Goal: Task Accomplishment & Management: Complete application form

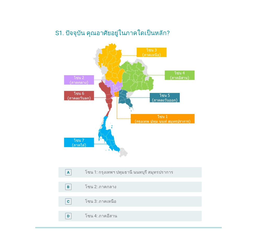
click at [127, 169] on div "radio_button_unchecked โซน 1: กรุงเทพฯ ปทุมธานี นนทบุรี สมุทรปราการ" at bounding box center [141, 172] width 112 height 6
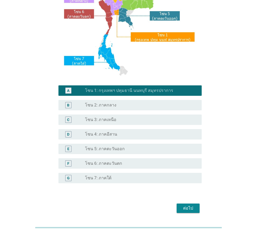
scroll to position [98, 0]
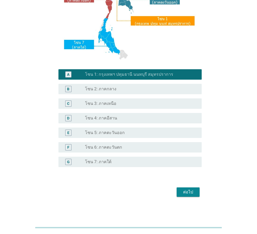
click at [183, 192] on div "ต่อไป" at bounding box center [188, 192] width 15 height 6
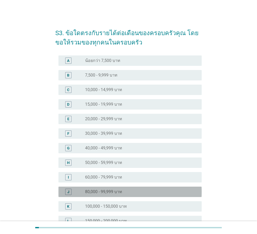
click at [125, 194] on div "radio_button_unchecked 80,000 - 99,999 บาท" at bounding box center [139, 191] width 108 height 5
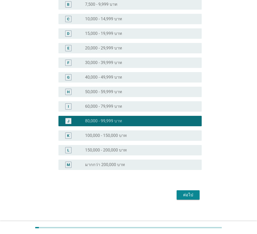
scroll to position [74, 0]
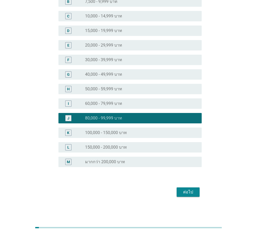
click at [192, 199] on div "S3. ข้อใดตรงกับรายได้ต่อเดือนของครอบครัวคุณ โดยขอให้รวมของทุกคนในครอบครัว A rad…" at bounding box center [128, 73] width 155 height 257
click at [190, 196] on button "ต่อไป" at bounding box center [187, 192] width 23 height 9
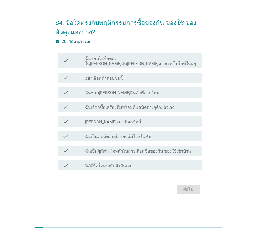
scroll to position [0, 0]
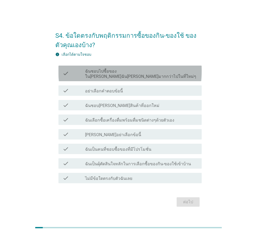
click at [110, 74] on label "ฉันชอบไปซื้อของใน[PERSON_NAME]ฉัน[PERSON_NAME]มากกว่าไปในที่ใหม่ๆ" at bounding box center [141, 74] width 112 height 10
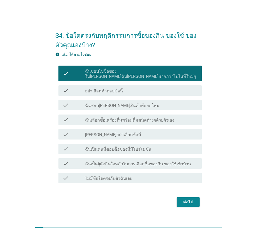
click at [119, 105] on label "ฉันชอบ[PERSON_NAME]สินค้าที่ออกใหม่" at bounding box center [122, 105] width 74 height 5
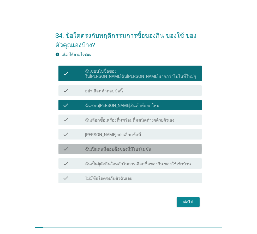
click at [113, 150] on div "check check_box_outline_blank ฉันเป็นคนที่ชอบซื้อของที่มีโปรโมชั่น" at bounding box center [129, 149] width 143 height 10
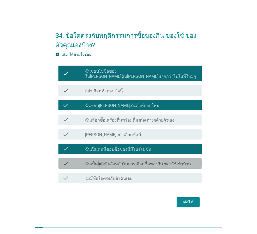
click at [110, 163] on label "ฉันเป็นผุ้ตัดสินใจหลักในการเลือกซื้อของกิน-ของใช้เข้าบ้าน" at bounding box center [138, 164] width 106 height 5
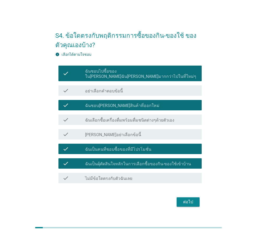
click at [116, 120] on label "ฉันเลือกซื้อเครื่องดื่มพร้อมดื่มชนิดต่างๆด้วยตัวเอง" at bounding box center [129, 120] width 89 height 5
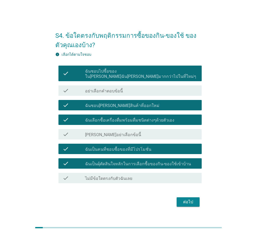
click at [192, 202] on div "ต่อไป" at bounding box center [188, 202] width 15 height 6
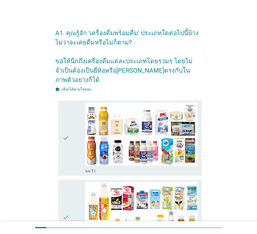
click at [68, 131] on icon "check" at bounding box center [66, 138] width 6 height 71
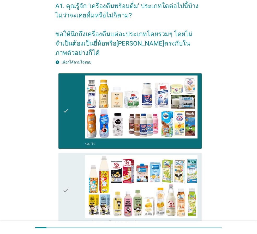
scroll to position [78, 0]
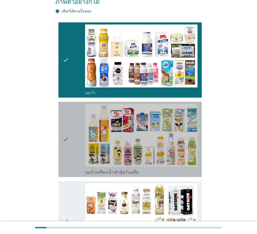
click at [77, 133] on div "check" at bounding box center [74, 139] width 22 height 71
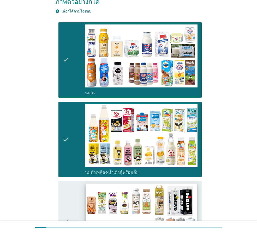
click at [89, 184] on img at bounding box center [140, 215] width 111 height 63
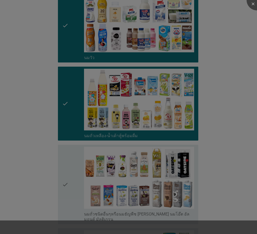
scroll to position [156, 0]
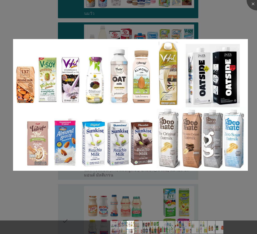
click at [252, 57] on div at bounding box center [128, 117] width 257 height 234
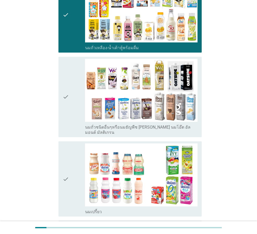
scroll to position [261, 0]
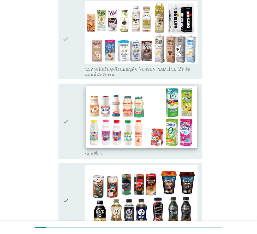
click at [156, 119] on img at bounding box center [140, 117] width 111 height 63
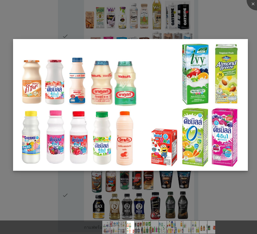
click at [217, 86] on img at bounding box center [130, 105] width 234 height 132
click at [147, 134] on img at bounding box center [130, 105] width 234 height 132
click at [58, 186] on div at bounding box center [128, 117] width 257 height 234
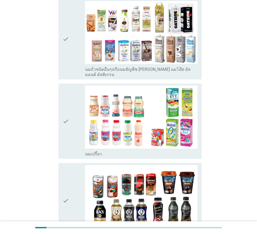
click at [72, 132] on div "check" at bounding box center [74, 121] width 22 height 71
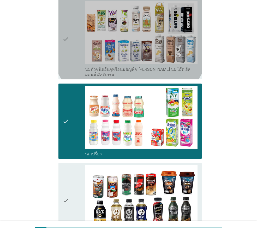
click at [70, 50] on div "check" at bounding box center [74, 39] width 22 height 76
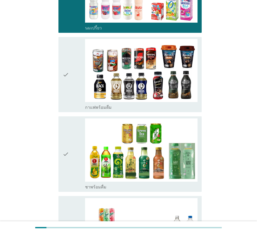
scroll to position [365, 0]
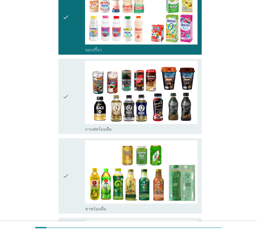
click at [73, 88] on div "check" at bounding box center [74, 96] width 22 height 71
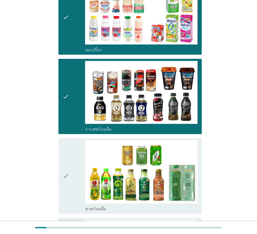
click at [82, 148] on div "check" at bounding box center [74, 175] width 22 height 71
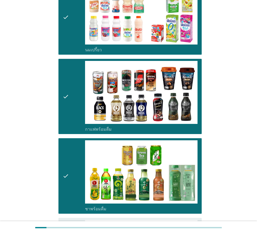
scroll to position [469, 0]
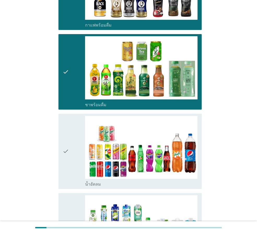
click at [84, 138] on div "check" at bounding box center [74, 151] width 22 height 71
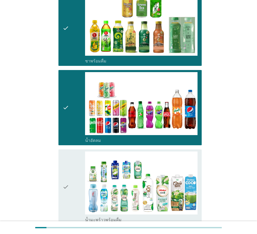
scroll to position [599, 0]
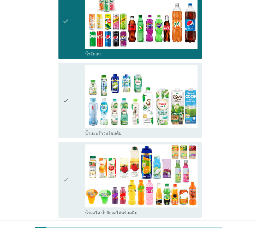
click at [78, 110] on div "check" at bounding box center [74, 100] width 22 height 71
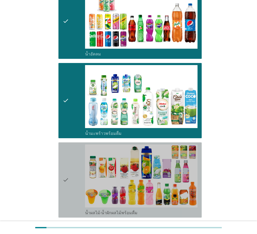
click at [72, 150] on div "check" at bounding box center [74, 180] width 22 height 71
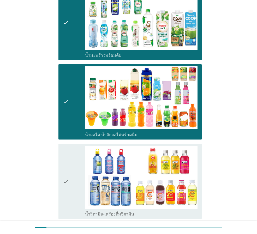
click at [69, 169] on icon "check" at bounding box center [66, 181] width 6 height 71
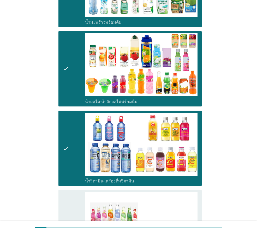
scroll to position [756, 0]
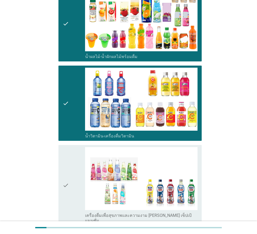
click at [72, 172] on div "check" at bounding box center [74, 185] width 22 height 76
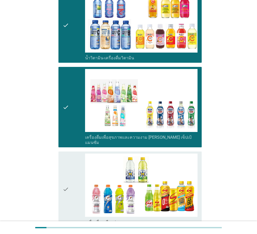
click at [73, 171] on div "check" at bounding box center [74, 189] width 22 height 71
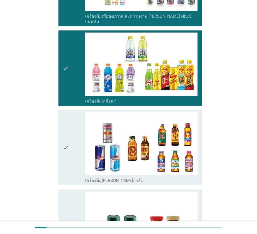
scroll to position [964, 0]
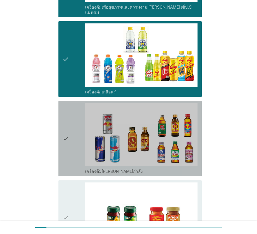
click at [70, 130] on div "check" at bounding box center [74, 138] width 22 height 71
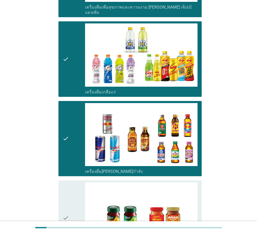
click at [71, 187] on div "check" at bounding box center [74, 218] width 22 height 71
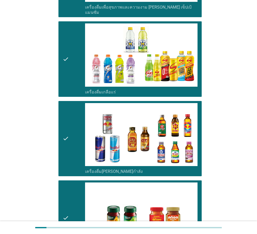
scroll to position [1041, 0]
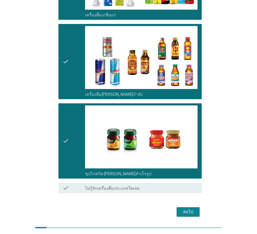
click at [184, 207] on button "ต่อไป" at bounding box center [187, 211] width 23 height 9
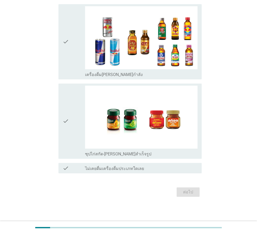
scroll to position [0, 0]
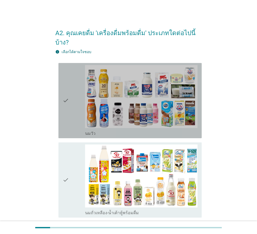
click at [72, 108] on div "check" at bounding box center [74, 100] width 22 height 71
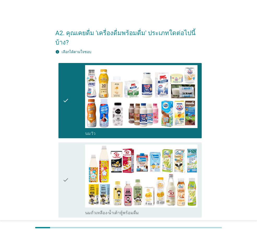
click at [67, 164] on icon "check" at bounding box center [66, 180] width 6 height 71
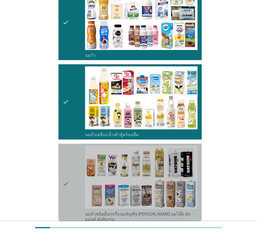
click at [76, 159] on div "check" at bounding box center [74, 184] width 22 height 76
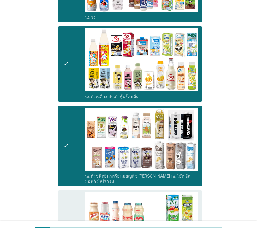
scroll to position [182, 0]
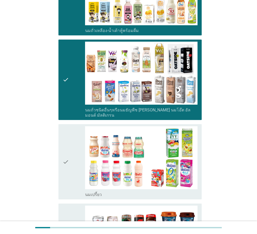
click at [68, 153] on icon "check" at bounding box center [66, 161] width 6 height 71
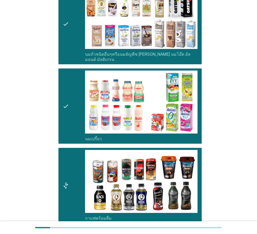
scroll to position [287, 0]
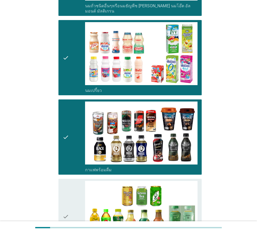
click at [70, 192] on div "check" at bounding box center [74, 216] width 22 height 71
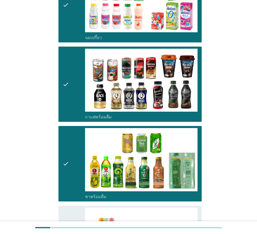
scroll to position [417, 0]
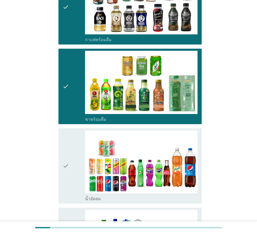
click at [69, 174] on icon "check" at bounding box center [66, 166] width 6 height 71
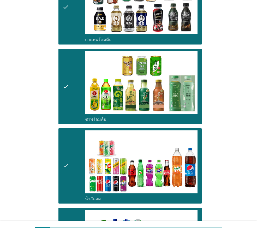
scroll to position [521, 0]
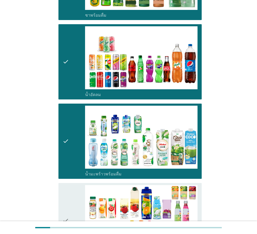
click at [73, 190] on div "check" at bounding box center [74, 220] width 22 height 71
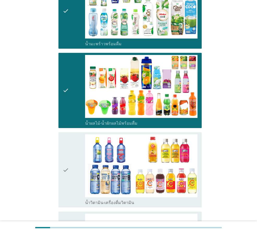
click at [73, 172] on div "check" at bounding box center [74, 169] width 22 height 71
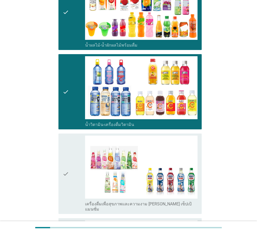
click at [73, 175] on div "check" at bounding box center [74, 174] width 22 height 76
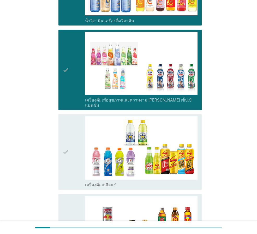
scroll to position [834, 0]
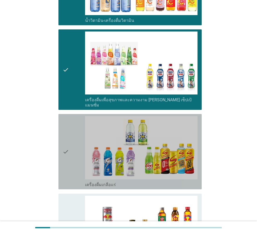
click at [70, 158] on div "check" at bounding box center [74, 151] width 22 height 71
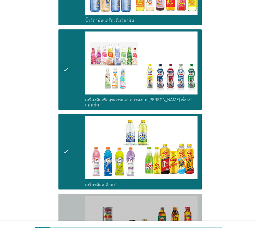
click at [68, 196] on icon "check" at bounding box center [66, 231] width 6 height 71
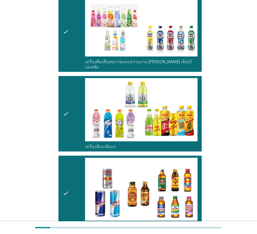
scroll to position [938, 0]
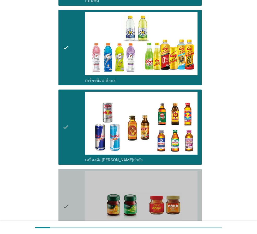
click at [72, 188] on div "check" at bounding box center [74, 206] width 22 height 71
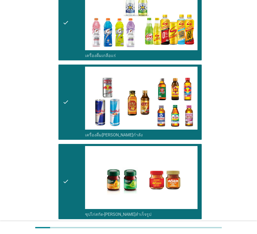
scroll to position [1004, 0]
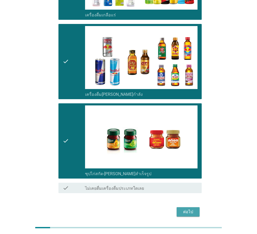
click at [185, 209] on div "ต่อไป" at bounding box center [188, 212] width 15 height 6
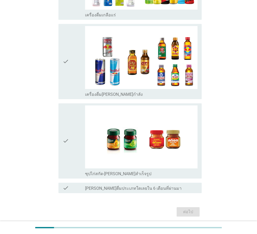
scroll to position [0, 0]
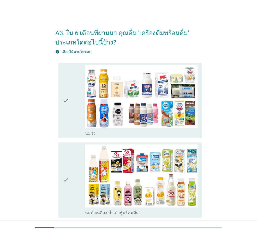
click at [63, 126] on icon "check" at bounding box center [66, 100] width 6 height 71
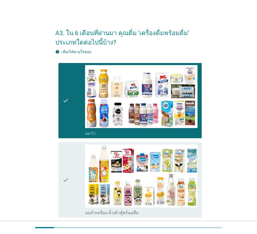
click at [72, 179] on div "check" at bounding box center [74, 180] width 22 height 71
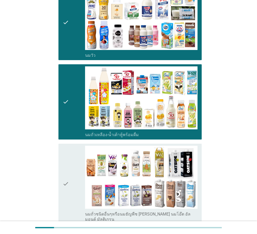
click at [75, 170] on div "check" at bounding box center [74, 184] width 22 height 76
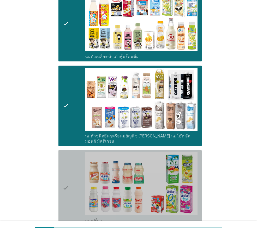
click at [75, 169] on div "check" at bounding box center [74, 187] width 22 height 71
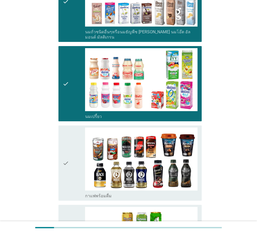
click at [75, 169] on div "check" at bounding box center [74, 163] width 22 height 71
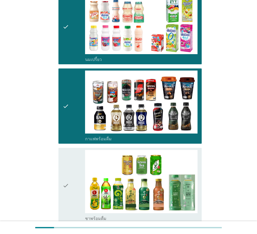
scroll to position [365, 0]
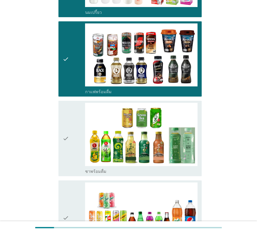
click at [72, 160] on div "check" at bounding box center [74, 138] width 22 height 71
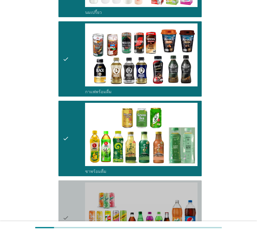
click at [73, 196] on div "check" at bounding box center [74, 218] width 22 height 71
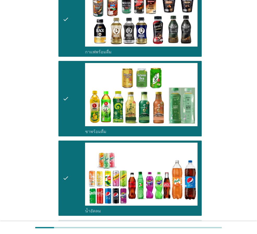
scroll to position [495, 0]
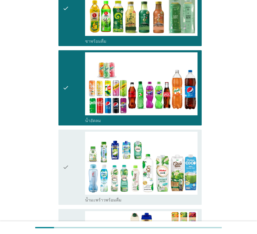
click at [72, 184] on div "check" at bounding box center [74, 167] width 22 height 71
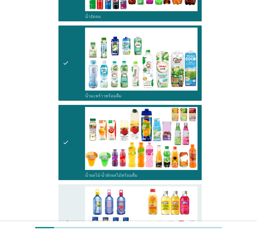
click at [75, 196] on div "check" at bounding box center [74, 222] width 22 height 71
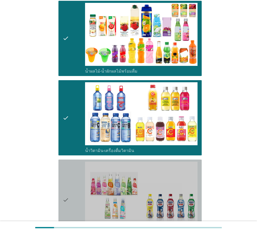
click at [72, 186] on div "check" at bounding box center [74, 200] width 22 height 76
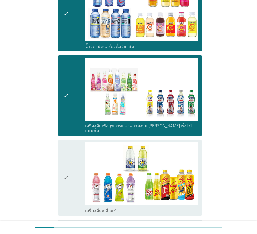
click at [73, 187] on div "check" at bounding box center [74, 177] width 22 height 71
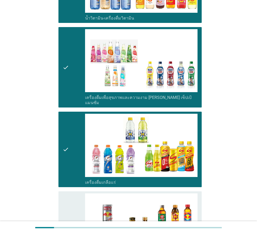
scroll to position [912, 0]
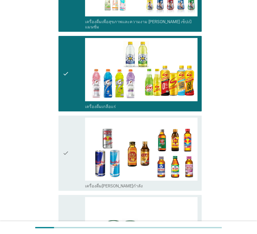
click at [72, 168] on div "check" at bounding box center [74, 153] width 22 height 71
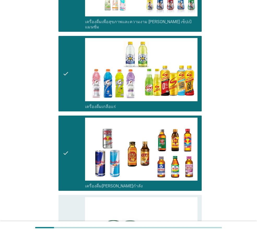
click at [72, 205] on div "check" at bounding box center [74, 232] width 22 height 71
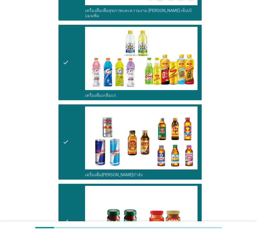
scroll to position [1013, 0]
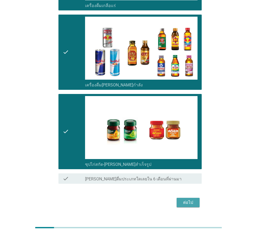
click at [190, 200] on div "ต่อไป" at bounding box center [188, 203] width 15 height 6
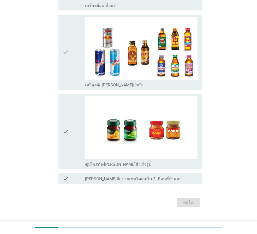
scroll to position [0, 0]
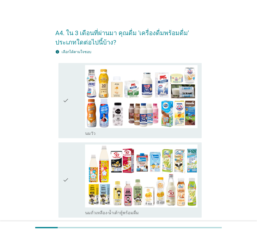
click at [81, 123] on div "check" at bounding box center [74, 100] width 22 height 71
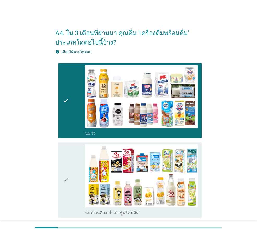
click at [76, 161] on div "check" at bounding box center [74, 180] width 22 height 71
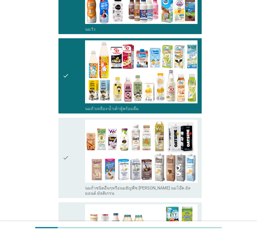
click at [75, 157] on div "check" at bounding box center [74, 158] width 22 height 76
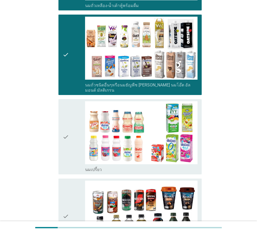
scroll to position [208, 0]
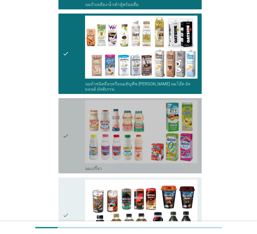
click at [75, 150] on div "check" at bounding box center [74, 135] width 22 height 71
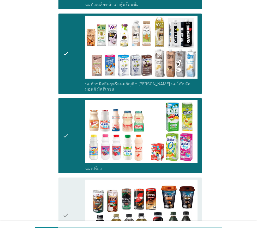
click at [73, 199] on div "check" at bounding box center [74, 215] width 22 height 71
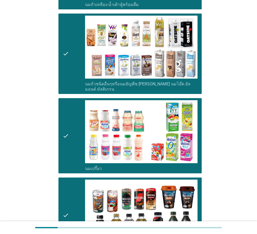
scroll to position [339, 0]
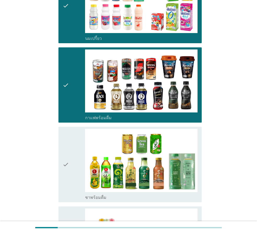
click at [73, 180] on div "check" at bounding box center [74, 164] width 22 height 71
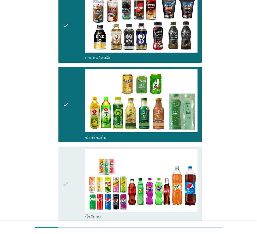
scroll to position [469, 0]
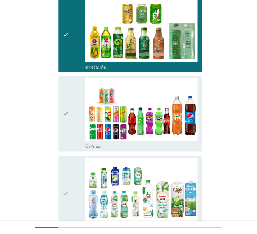
click at [69, 140] on div "check" at bounding box center [74, 113] width 22 height 71
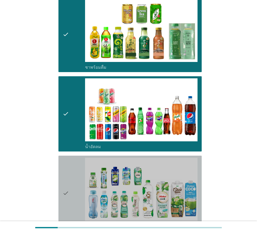
click at [64, 195] on icon "check" at bounding box center [66, 193] width 6 height 71
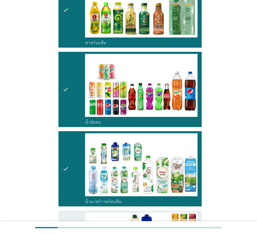
scroll to position [521, 0]
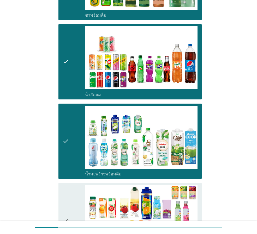
click at [69, 200] on icon "check" at bounding box center [66, 220] width 6 height 71
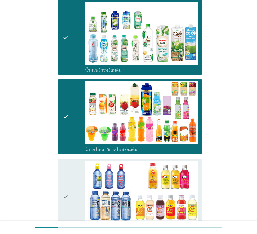
scroll to position [625, 0]
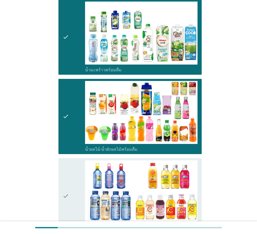
click at [71, 200] on div "check" at bounding box center [74, 196] width 22 height 71
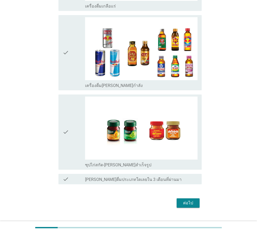
scroll to position [1013, 0]
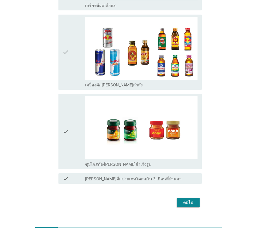
click at [186, 200] on div "ต่อไป" at bounding box center [188, 203] width 15 height 6
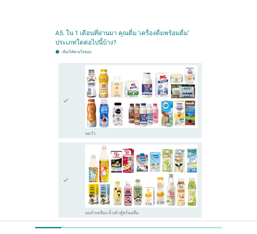
click at [69, 127] on div "check" at bounding box center [74, 100] width 22 height 71
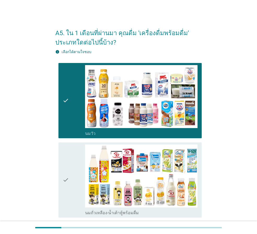
click at [74, 171] on div "check" at bounding box center [74, 180] width 22 height 71
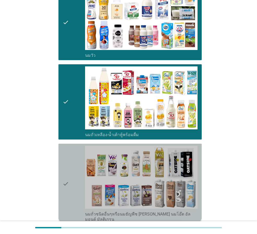
click at [78, 163] on div "check" at bounding box center [74, 184] width 22 height 76
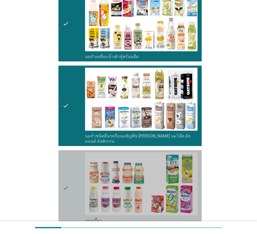
click at [79, 168] on div "check" at bounding box center [74, 187] width 22 height 71
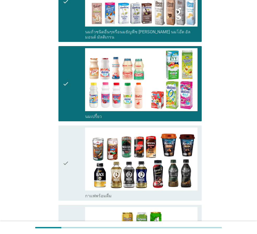
click at [78, 166] on div "check" at bounding box center [74, 163] width 22 height 71
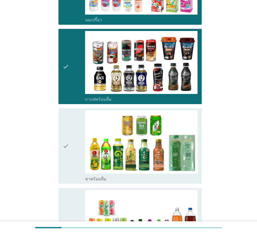
scroll to position [365, 0]
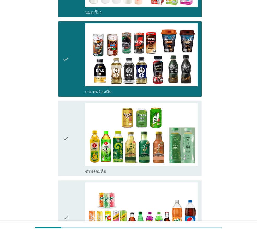
click at [70, 144] on div "check" at bounding box center [74, 138] width 22 height 71
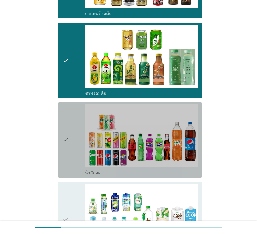
click at [72, 146] on div "check" at bounding box center [74, 139] width 22 height 71
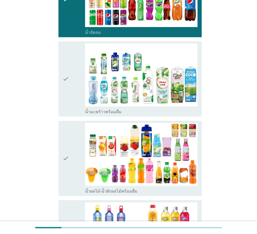
scroll to position [625, 0]
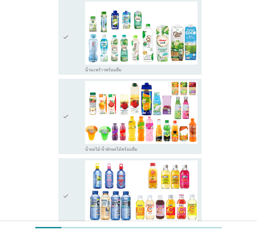
click at [66, 141] on icon "check" at bounding box center [66, 116] width 6 height 71
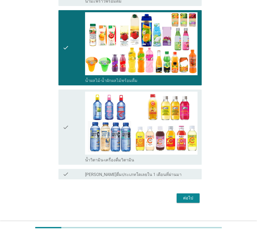
scroll to position [695, 0]
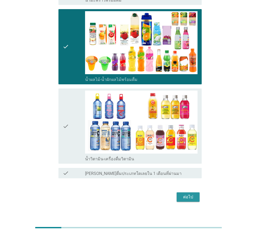
click at [184, 194] on div "ต่อไป" at bounding box center [188, 197] width 15 height 6
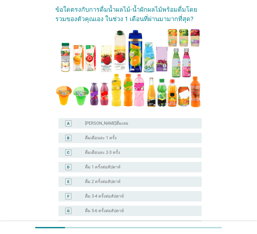
scroll to position [104, 0]
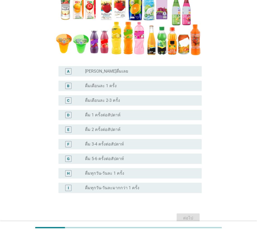
click at [116, 134] on div "E radio_button_unchecked ดื่ม 2 ครั้งต่อสัปดาห์" at bounding box center [129, 130] width 143 height 10
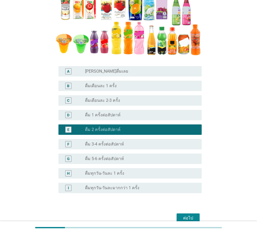
click at [188, 215] on div "ต่อไป" at bounding box center [188, 218] width 15 height 6
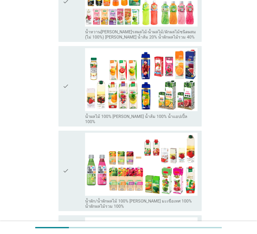
scroll to position [130, 0]
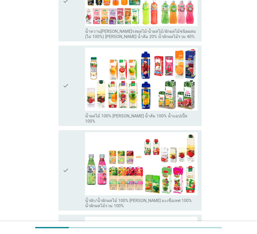
click at [68, 170] on icon "check" at bounding box center [66, 170] width 6 height 76
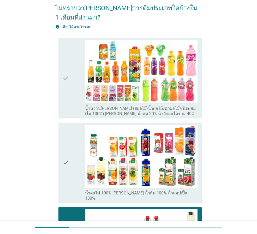
scroll to position [52, 0]
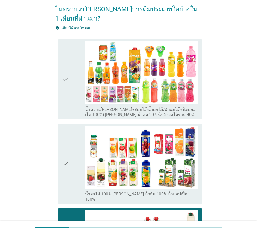
click at [75, 171] on div "check" at bounding box center [74, 164] width 22 height 76
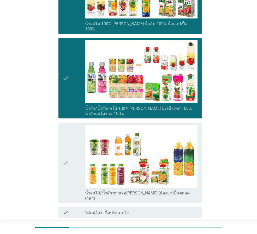
scroll to position [261, 0]
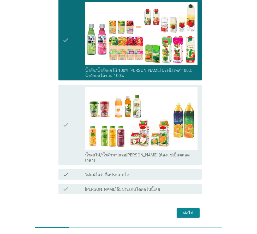
click at [183, 210] on div "ต่อไป" at bounding box center [188, 213] width 15 height 6
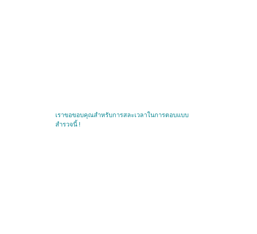
scroll to position [0, 0]
